Goal: Check status

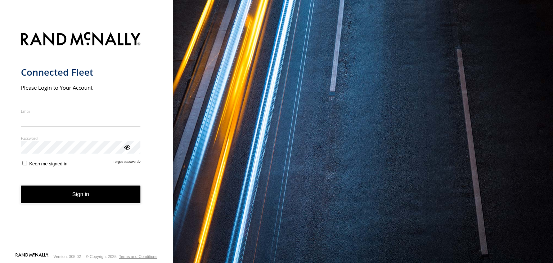
type input "**********"
click at [73, 202] on button "Sign in" at bounding box center [81, 194] width 120 height 18
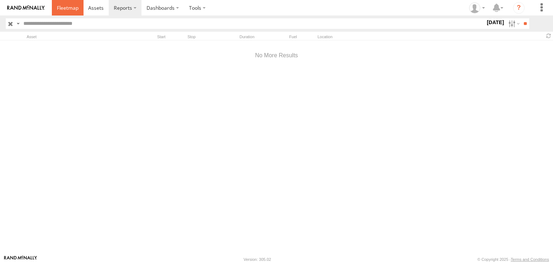
click at [71, 6] on span at bounding box center [68, 7] width 22 height 7
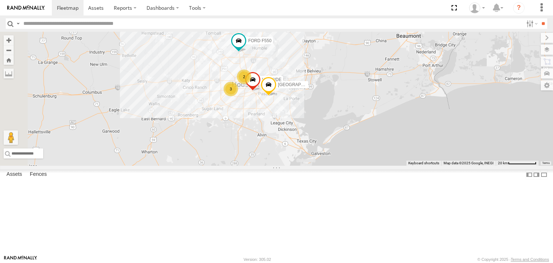
drag, startPoint x: 369, startPoint y: 129, endPoint x: 433, endPoint y: 108, distance: 66.8
click at [433, 108] on div "FORD F550 WAYSIDE PASADENA 2 3" at bounding box center [276, 99] width 553 height 134
click at [238, 96] on div "3" at bounding box center [231, 89] width 14 height 14
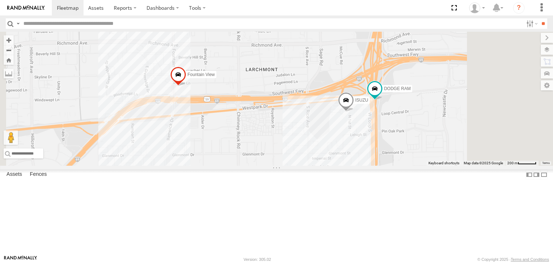
click at [186, 86] on span at bounding box center [178, 76] width 16 height 19
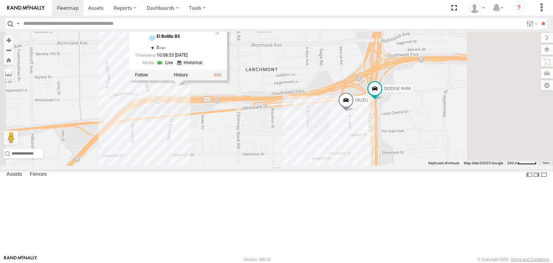
click at [175, 66] on link at bounding box center [166, 62] width 18 height 7
